Goal: Entertainment & Leisure: Consume media (video, audio)

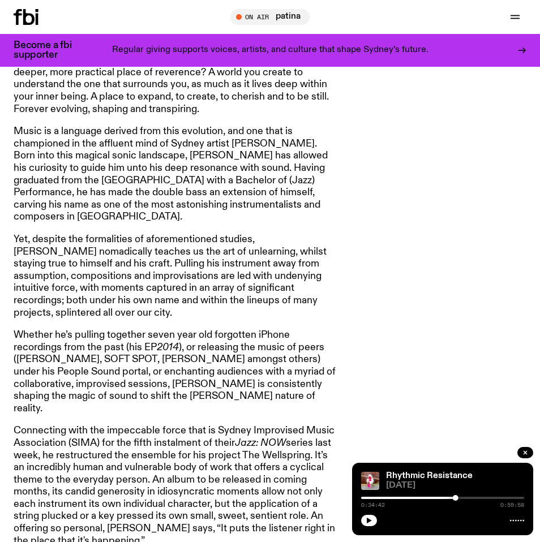
scroll to position [637, 0]
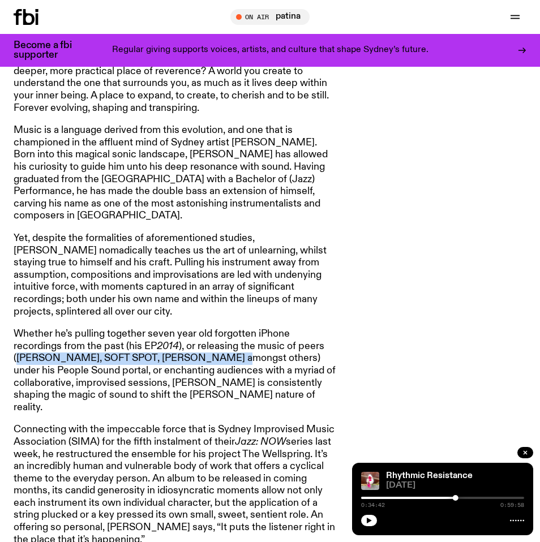
drag, startPoint x: 19, startPoint y: 350, endPoint x: 218, endPoint y: 345, distance: 198.7
click at [218, 345] on p "Whether he’s pulling together seven year old forgotten iPhone recordings from t…" at bounding box center [177, 370] width 326 height 85
copy p "[PERSON_NAME], SOFT SPOT, [PERSON_NAME]"
click at [130, 375] on p "Whether he’s pulling together seven year old forgotten iPhone recordings from t…" at bounding box center [177, 370] width 326 height 85
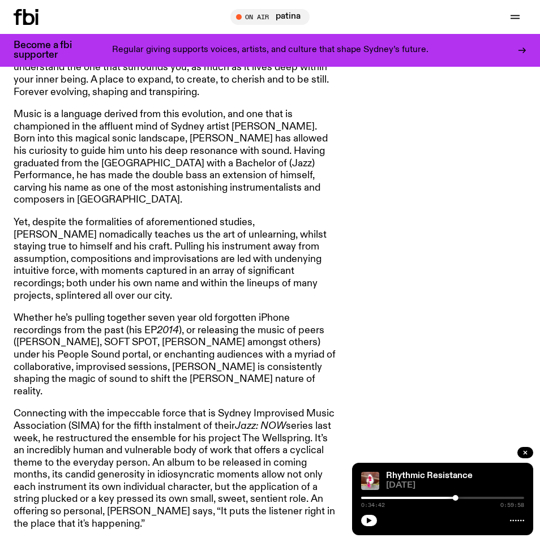
scroll to position [654, 0]
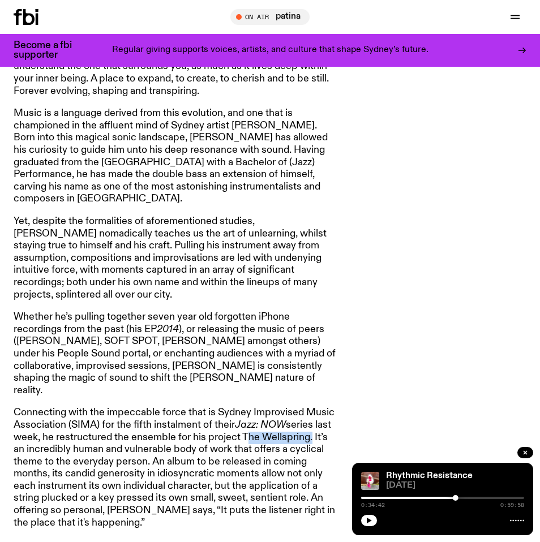
drag, startPoint x: 307, startPoint y: 415, endPoint x: 240, endPoint y: 415, distance: 66.8
click at [240, 415] on p "Connecting with the impeccable force that is Sydney Improvised Music Associatio…" at bounding box center [177, 468] width 326 height 122
click at [177, 437] on p "Connecting with the impeccable force that is Sydney Improvised Music Associatio…" at bounding box center [177, 468] width 326 height 122
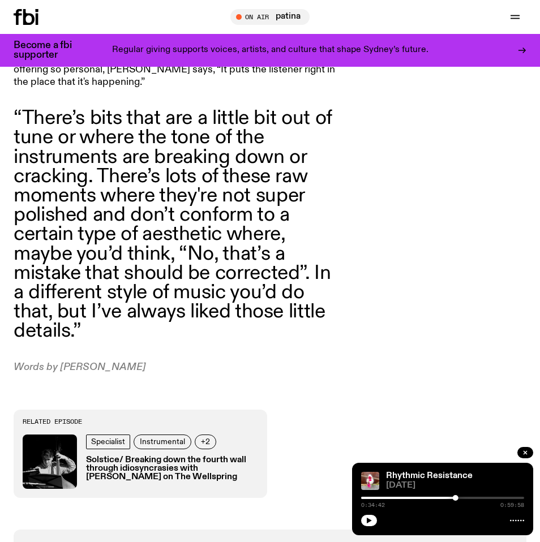
scroll to position [1097, 0]
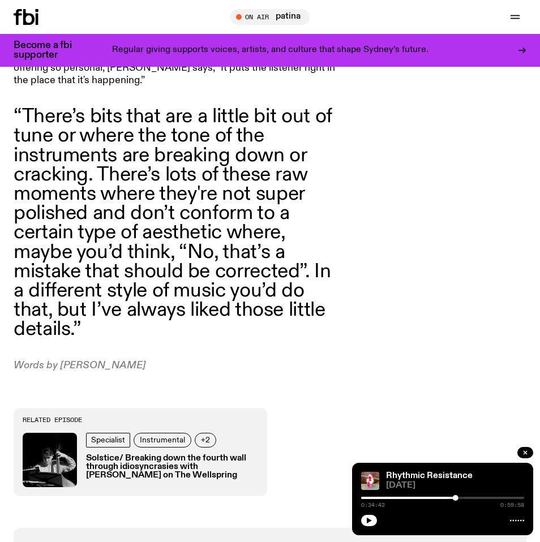
drag, startPoint x: 132, startPoint y: 350, endPoint x: 55, endPoint y: 345, distance: 77.1
click at [55, 345] on div "What comes to mind when you think of education? An institution of learning? A p…" at bounding box center [270, 3] width 540 height 1049
click at [74, 360] on p "Words by [PERSON_NAME]" at bounding box center [177, 366] width 326 height 12
drag, startPoint x: 132, startPoint y: 339, endPoint x: 61, endPoint y: 340, distance: 71.9
click at [60, 360] on p "Words by [PERSON_NAME]" at bounding box center [177, 366] width 326 height 12
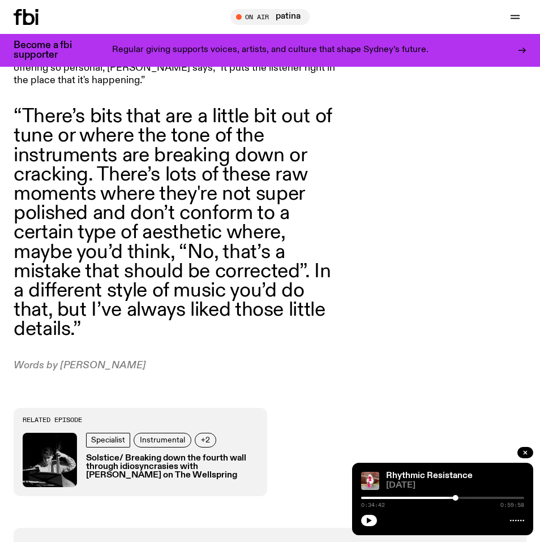
scroll to position [0, 0]
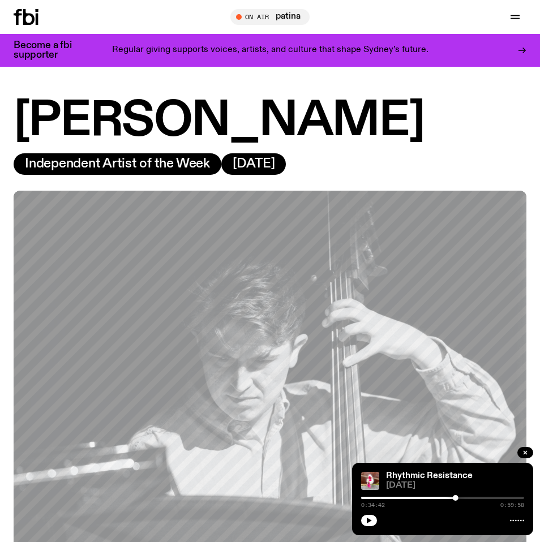
click at [237, 144] on h1 "[PERSON_NAME]" at bounding box center [270, 121] width 513 height 46
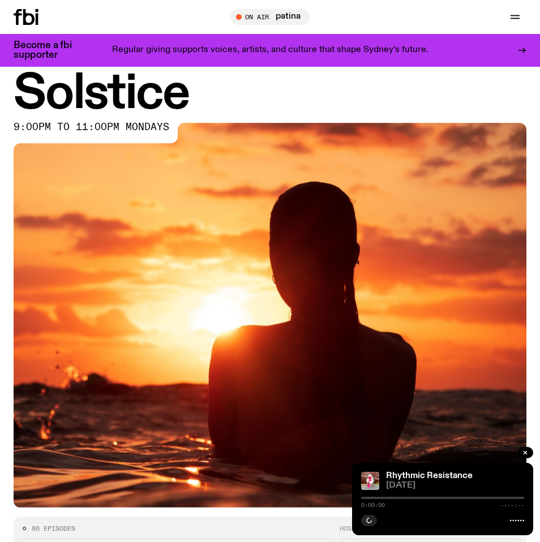
scroll to position [37, 0]
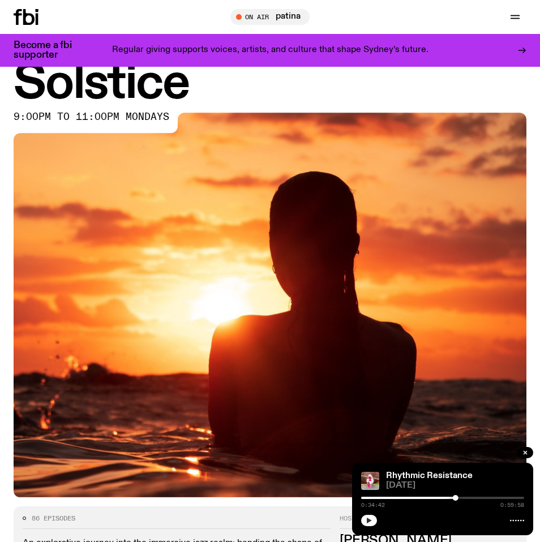
click at [369, 519] on icon "button" at bounding box center [369, 520] width 7 height 7
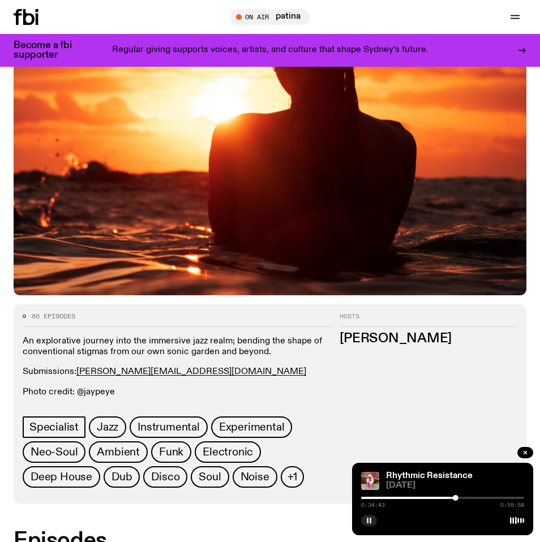
scroll to position [241, 0]
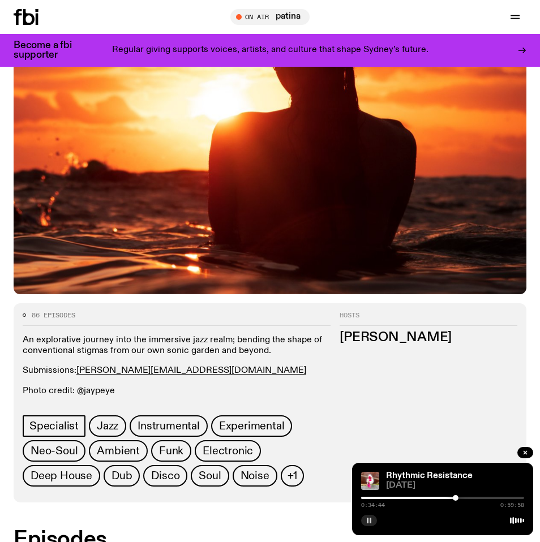
click at [389, 499] on div at bounding box center [374, 498] width 163 height 2
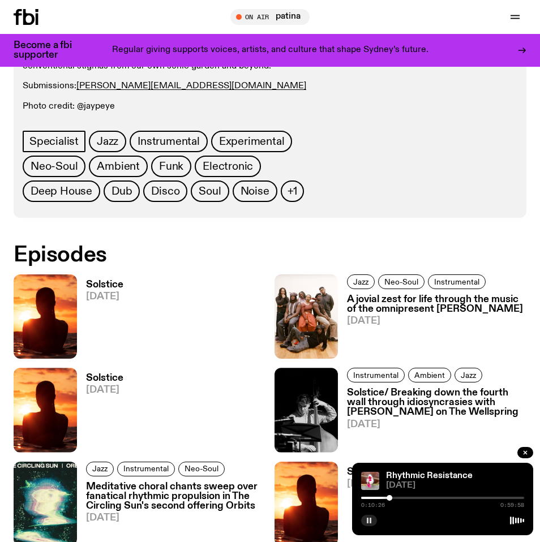
scroll to position [573, 0]
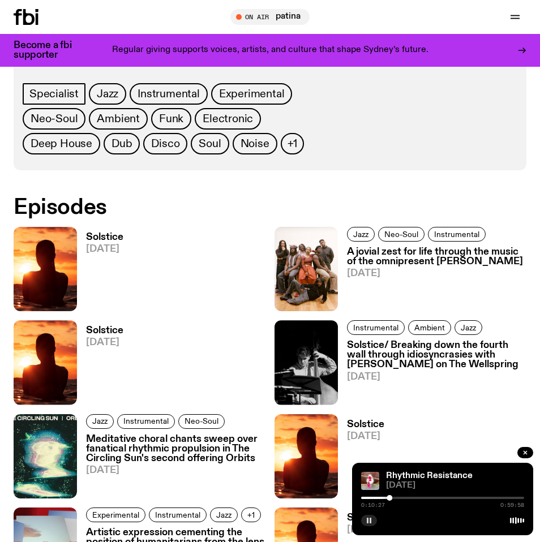
click at [475, 498] on div at bounding box center [442, 498] width 163 height 2
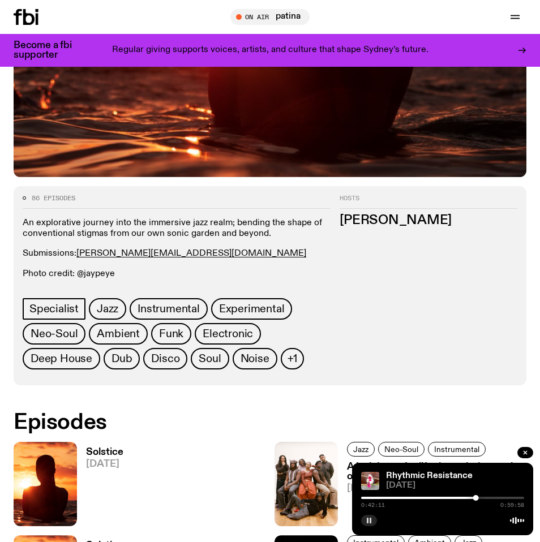
scroll to position [368, 0]
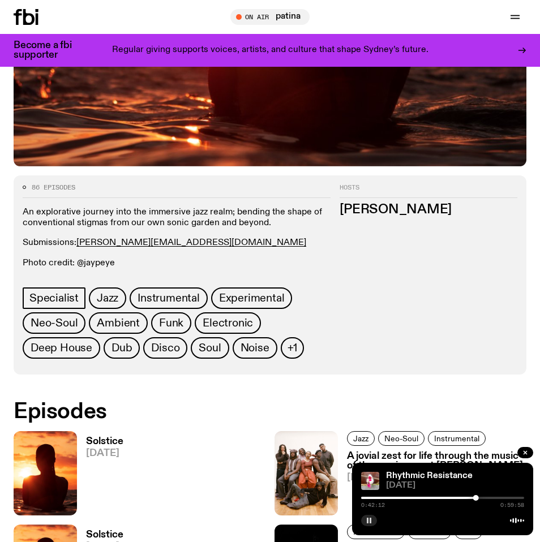
click at [94, 443] on h3 "Solstice" at bounding box center [104, 442] width 37 height 10
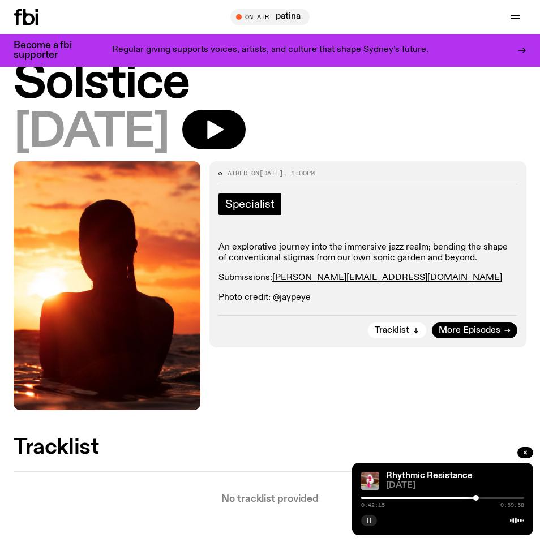
scroll to position [32, 0]
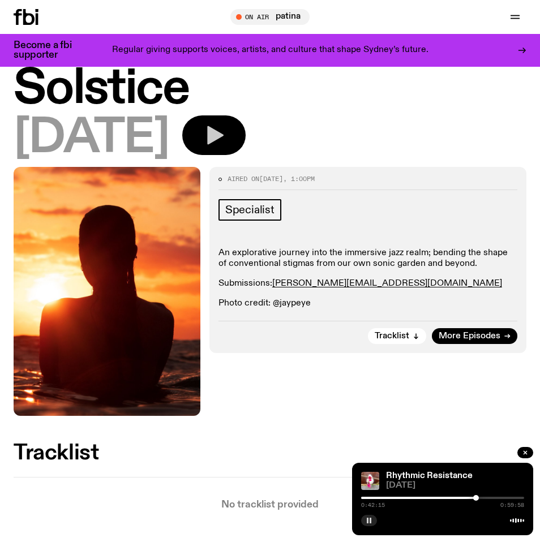
click at [225, 143] on icon "button" at bounding box center [214, 135] width 23 height 23
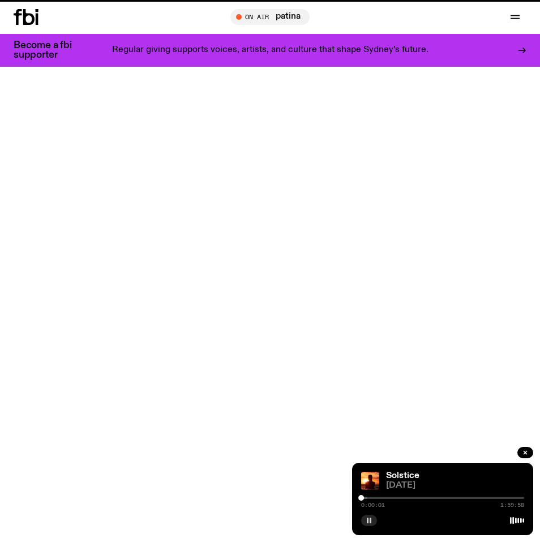
scroll to position [368, 0]
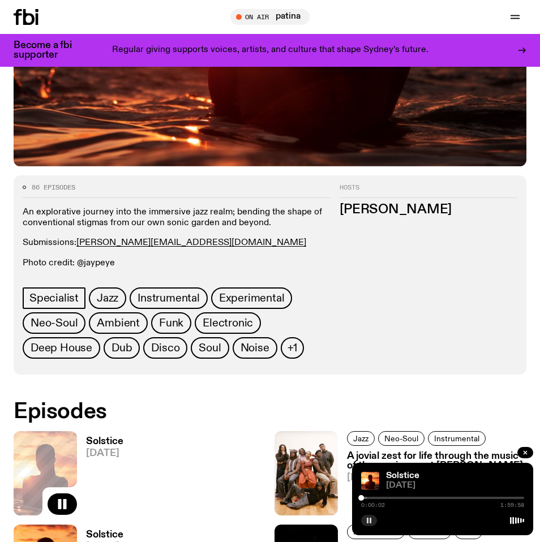
click at [368, 497] on div at bounding box center [442, 498] width 163 height 2
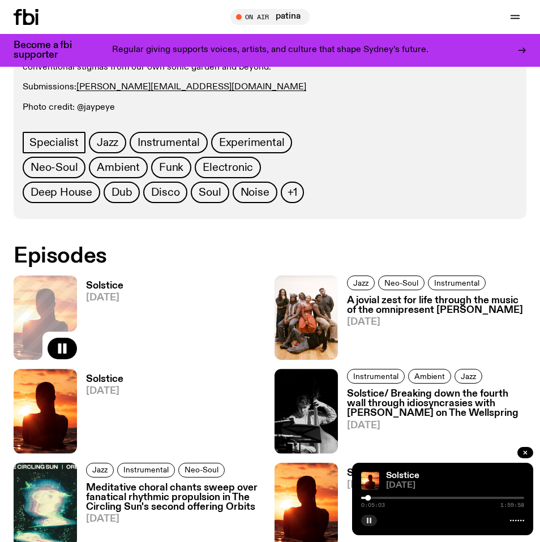
scroll to position [591, 0]
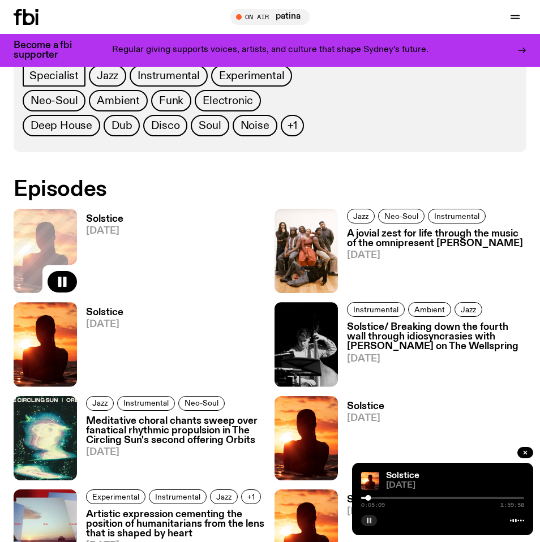
click at [440, 345] on h3 "Solstice/ Breaking down the fourth wall through idiosyncrasies with [PERSON_NAM…" at bounding box center [436, 337] width 179 height 29
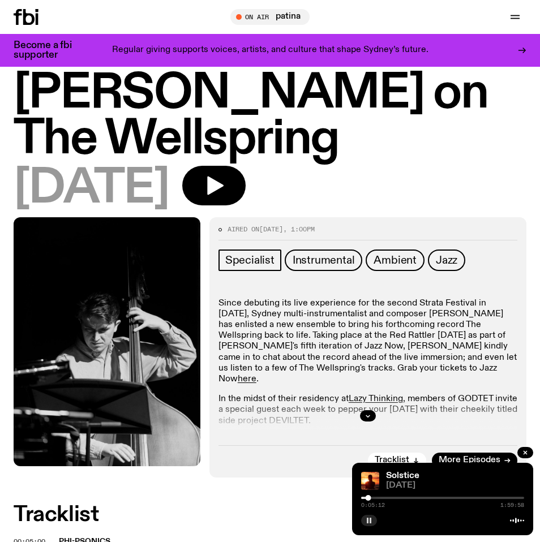
scroll to position [212, 0]
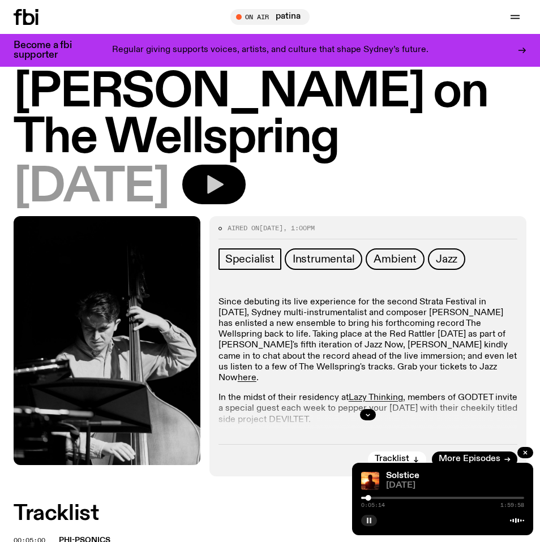
click at [224, 175] on icon "button" at bounding box center [215, 184] width 16 height 19
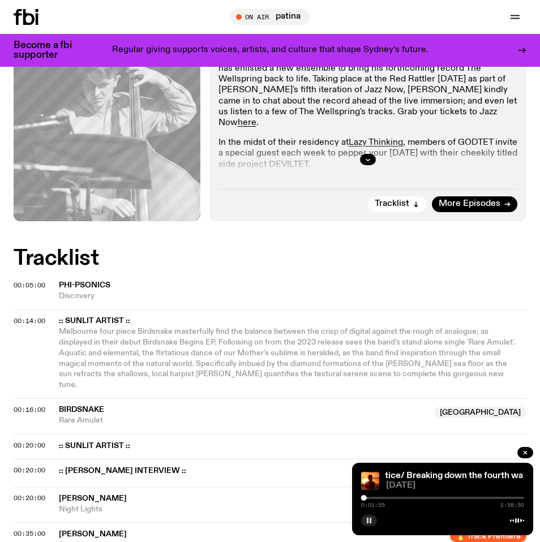
scroll to position [512, 0]
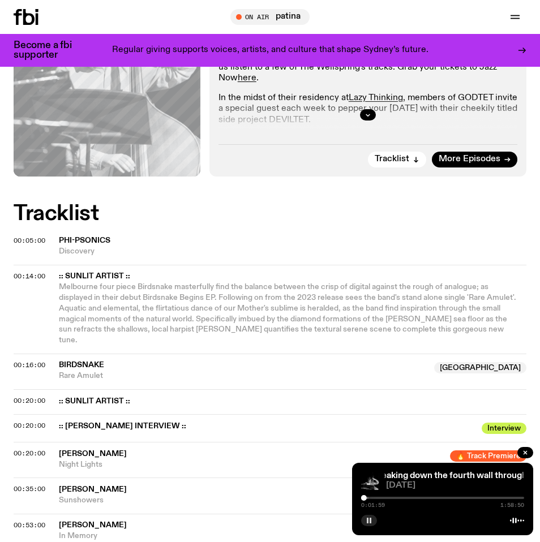
click at [367, 497] on div at bounding box center [286, 498] width 163 height 2
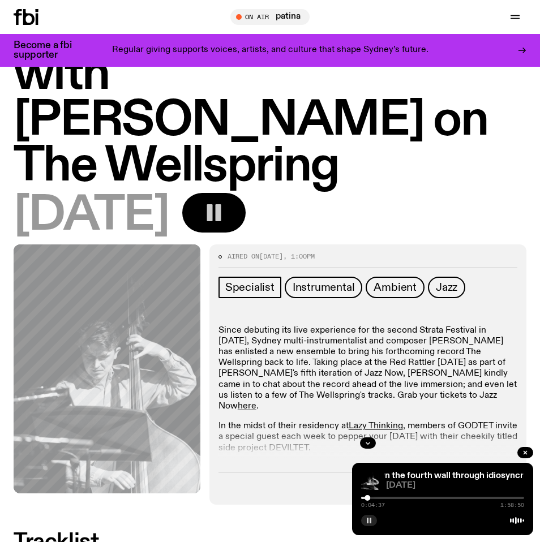
scroll to position [173, 0]
